Goal: Information Seeking & Learning: Learn about a topic

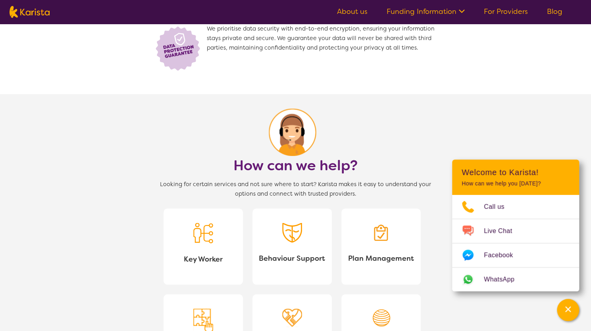
scroll to position [635, 0]
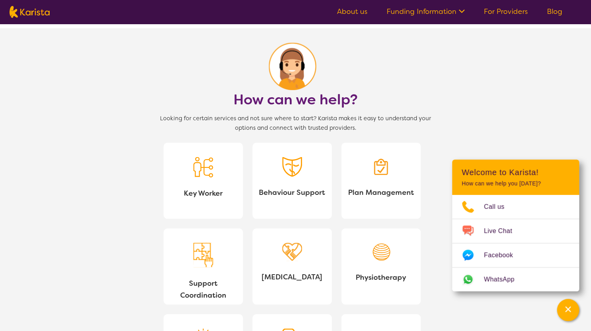
click at [377, 170] on img at bounding box center [381, 167] width 20 height 20
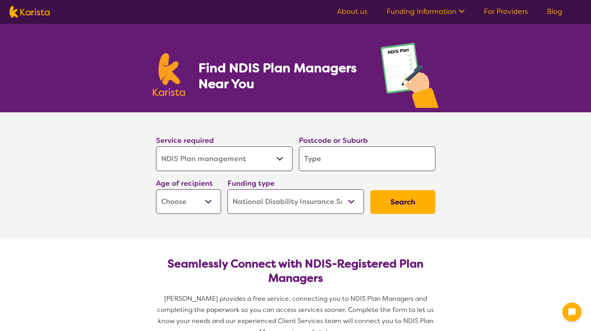
select select "NDIS Plan management"
select select "NDIS"
select select "NDIS Plan management"
select select "NDIS"
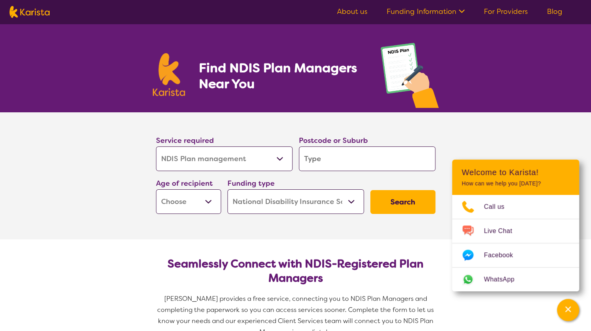
click at [335, 158] on input "search" at bounding box center [367, 158] width 137 height 25
type input "2"
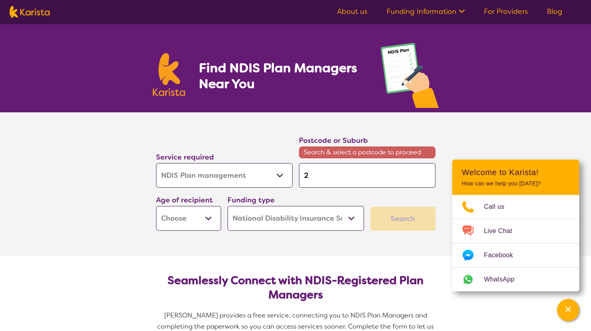
type input "22"
type input "229"
type input "2291"
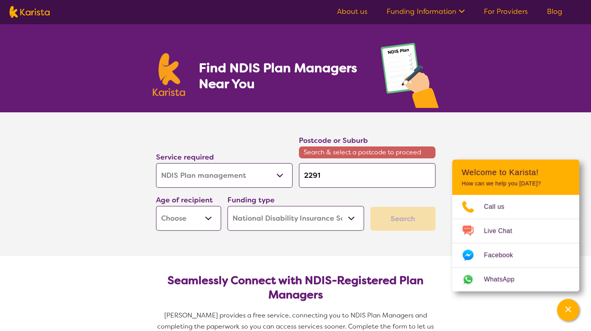
type input "2291"
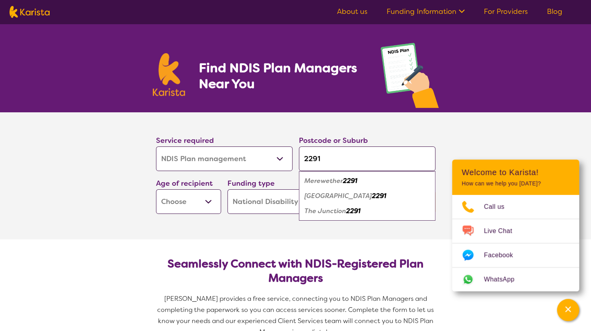
type input "2291"
click at [337, 179] on em "Merewether" at bounding box center [324, 181] width 39 height 8
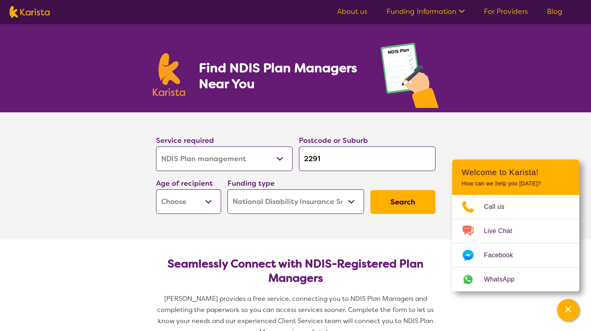
click at [209, 200] on select "Early Childhood - 0 to 9 Child - 10 to 11 Adolescent - 12 to 17 Adult - 18 to 6…" at bounding box center [188, 201] width 65 height 25
select select "AD"
click at [156, 189] on select "Early Childhood - 0 to 9 Child - 10 to 11 Adolescent - 12 to 17 Adult - 18 to 6…" at bounding box center [188, 201] width 65 height 25
select select "AD"
click at [279, 200] on select "Home Care Package (HCP) National Disability Insurance Scheme (NDIS) I don't know" at bounding box center [295, 201] width 137 height 25
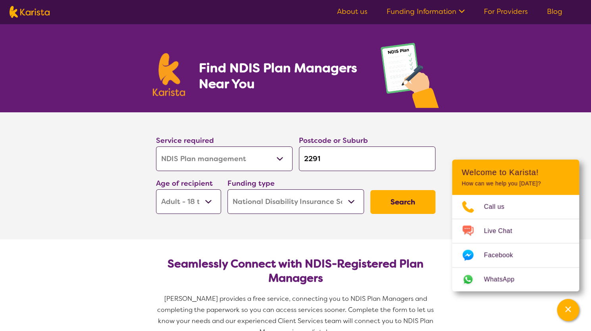
click at [227, 189] on select "Home Care Package (HCP) National Disability Insurance Scheme (NDIS) I don't know" at bounding box center [295, 201] width 137 height 25
click at [404, 204] on button "Search" at bounding box center [402, 202] width 65 height 24
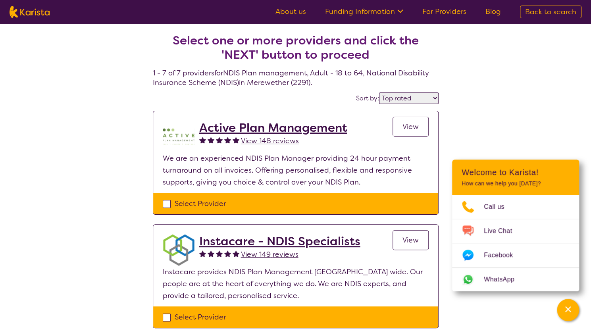
click at [432, 99] on select "Highly reviewed Top rated" at bounding box center [409, 99] width 60 height 12
select select "highly_reviewed"
click at [380, 93] on select "Highly reviewed Top rated" at bounding box center [409, 99] width 60 height 12
